Goal: Information Seeking & Learning: Learn about a topic

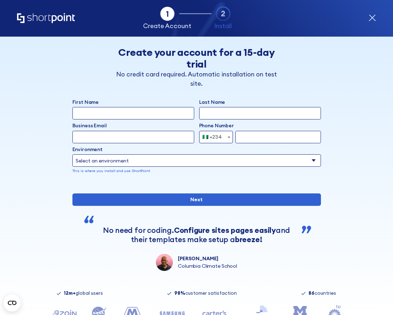
select select "+234"
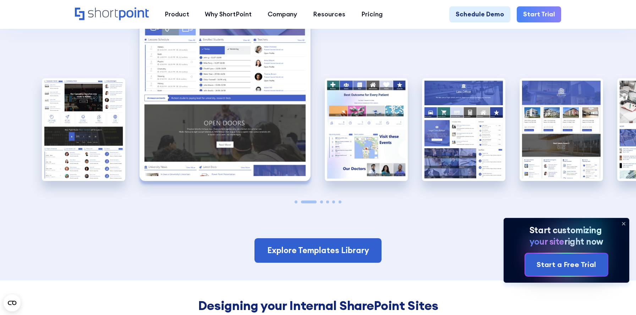
scroll to position [1411, 0]
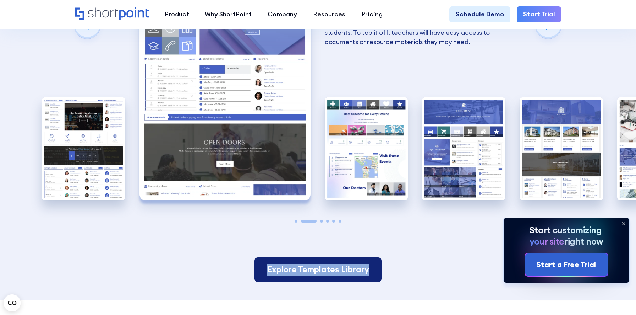
drag, startPoint x: 233, startPoint y: 231, endPoint x: 376, endPoint y: 234, distance: 143.1
click at [376, 257] on div "Explore Templates Library" at bounding box center [318, 269] width 541 height 24
copy link "Explore Templates Library"
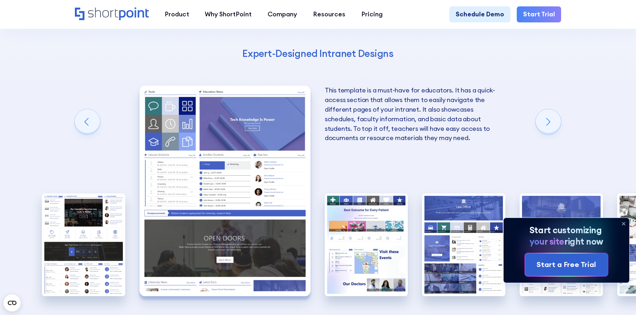
scroll to position [1311, 0]
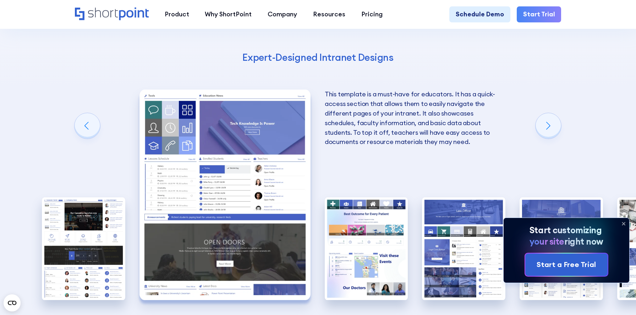
click at [622, 222] on icon at bounding box center [623, 223] width 11 height 11
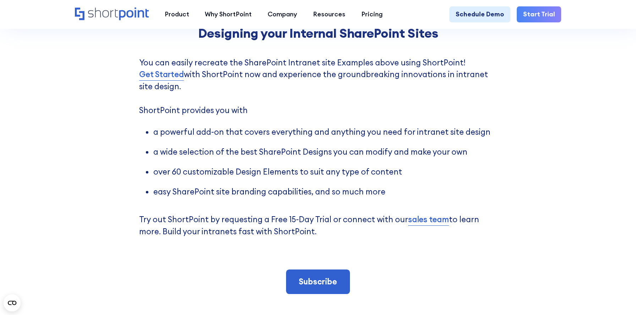
scroll to position [1703, 0]
